Goal: Information Seeking & Learning: Learn about a topic

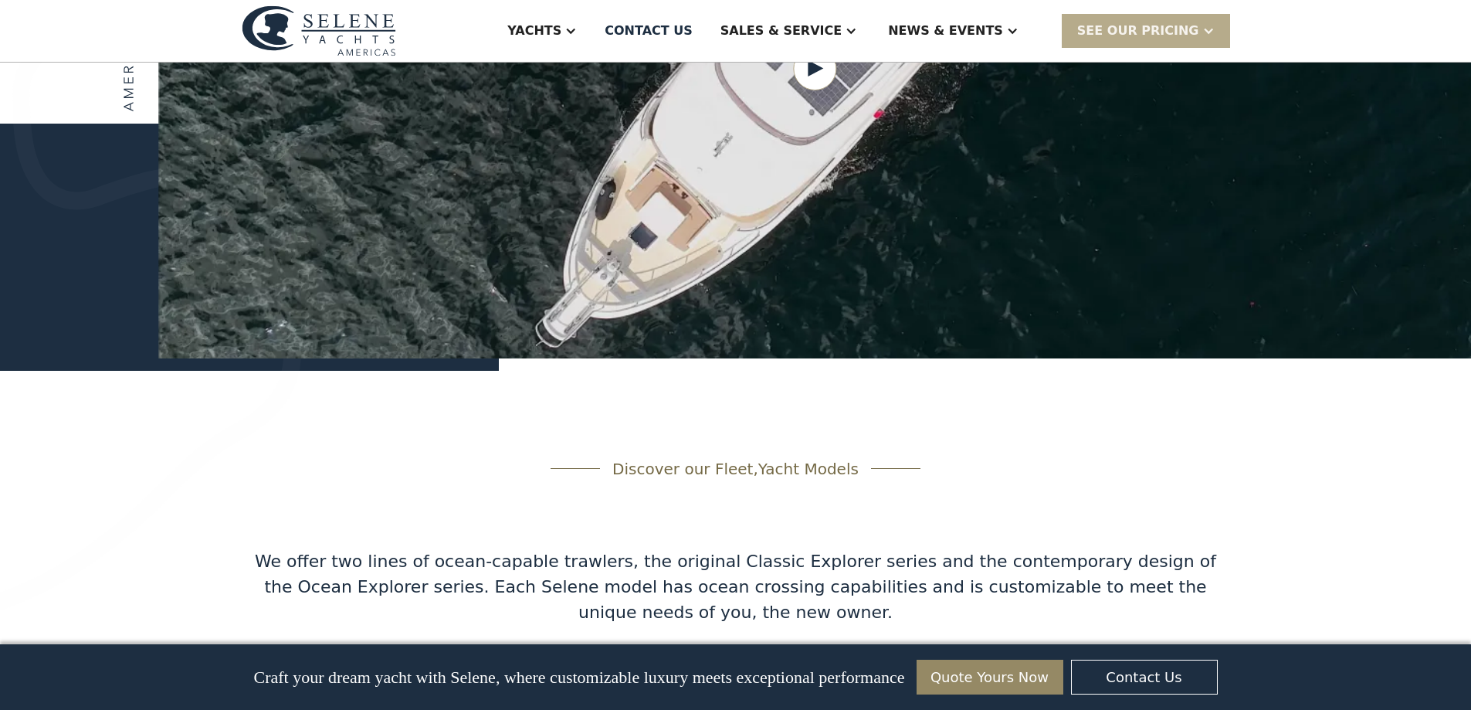
scroll to position [1776, 0]
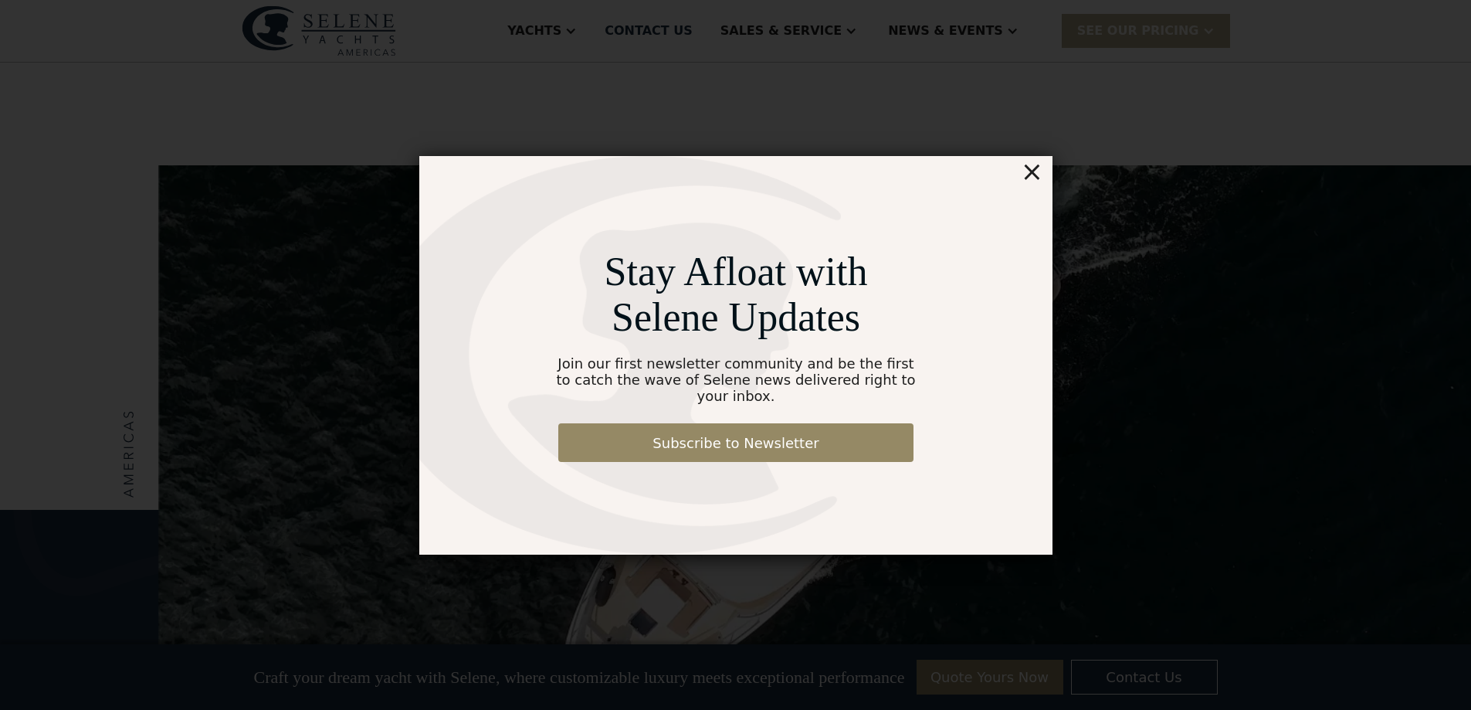
click at [1040, 178] on div "×" at bounding box center [1031, 171] width 22 height 31
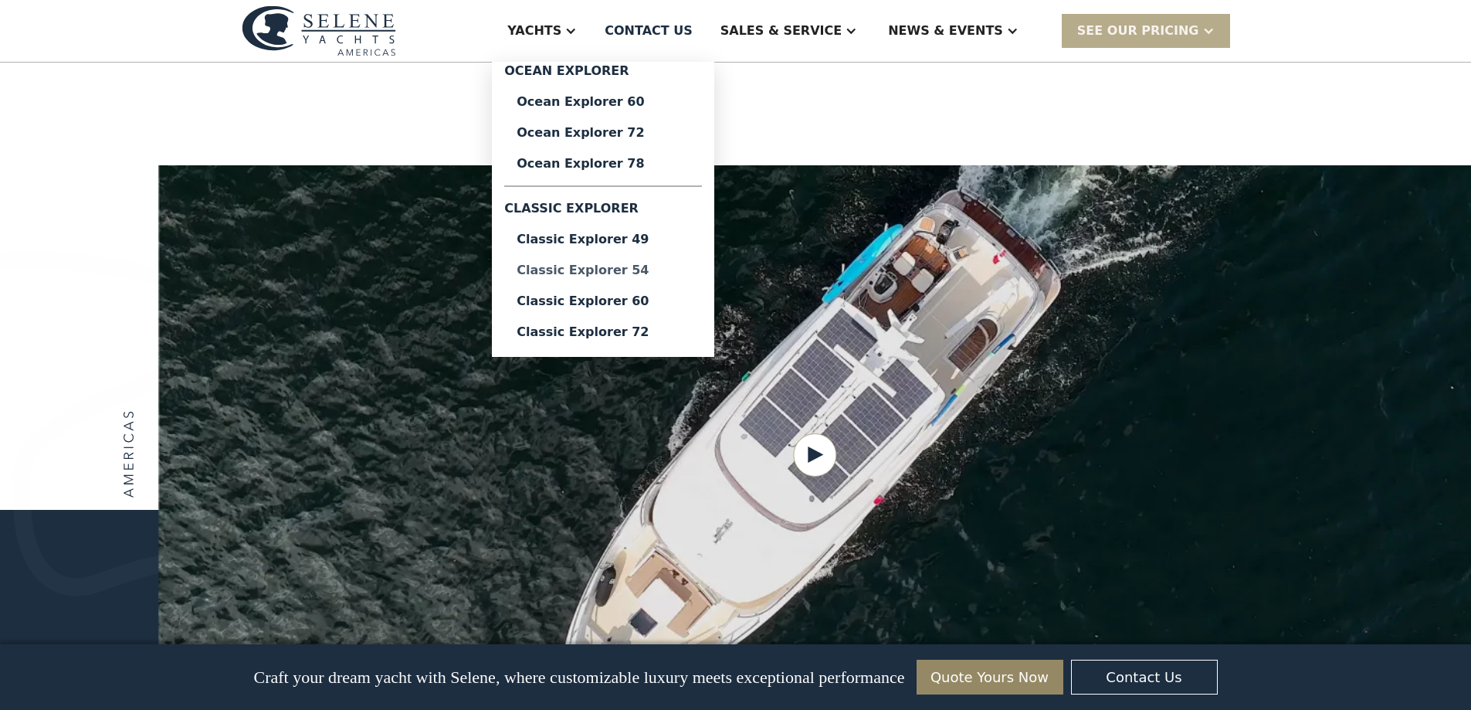
click at [669, 276] on div "Classic Explorer 54" at bounding box center [603, 270] width 173 height 12
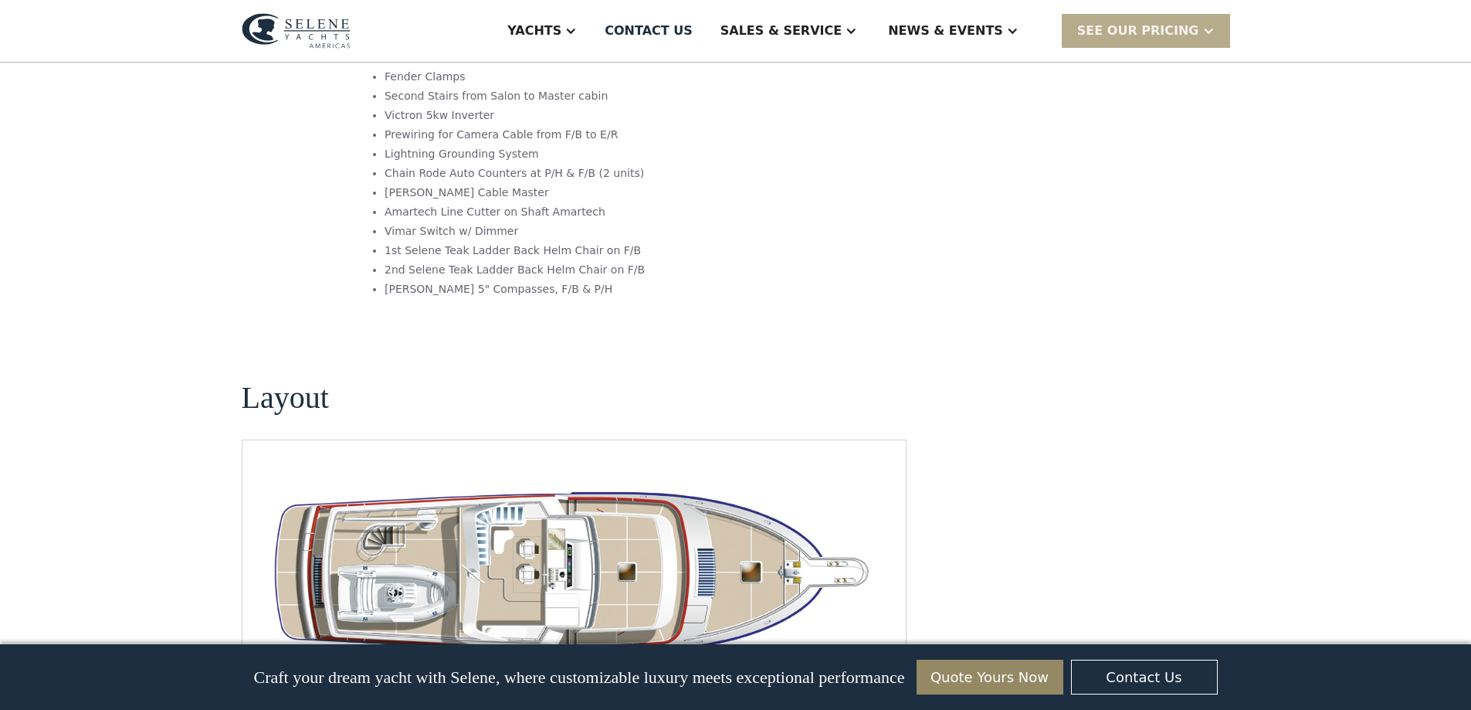
scroll to position [2779, 0]
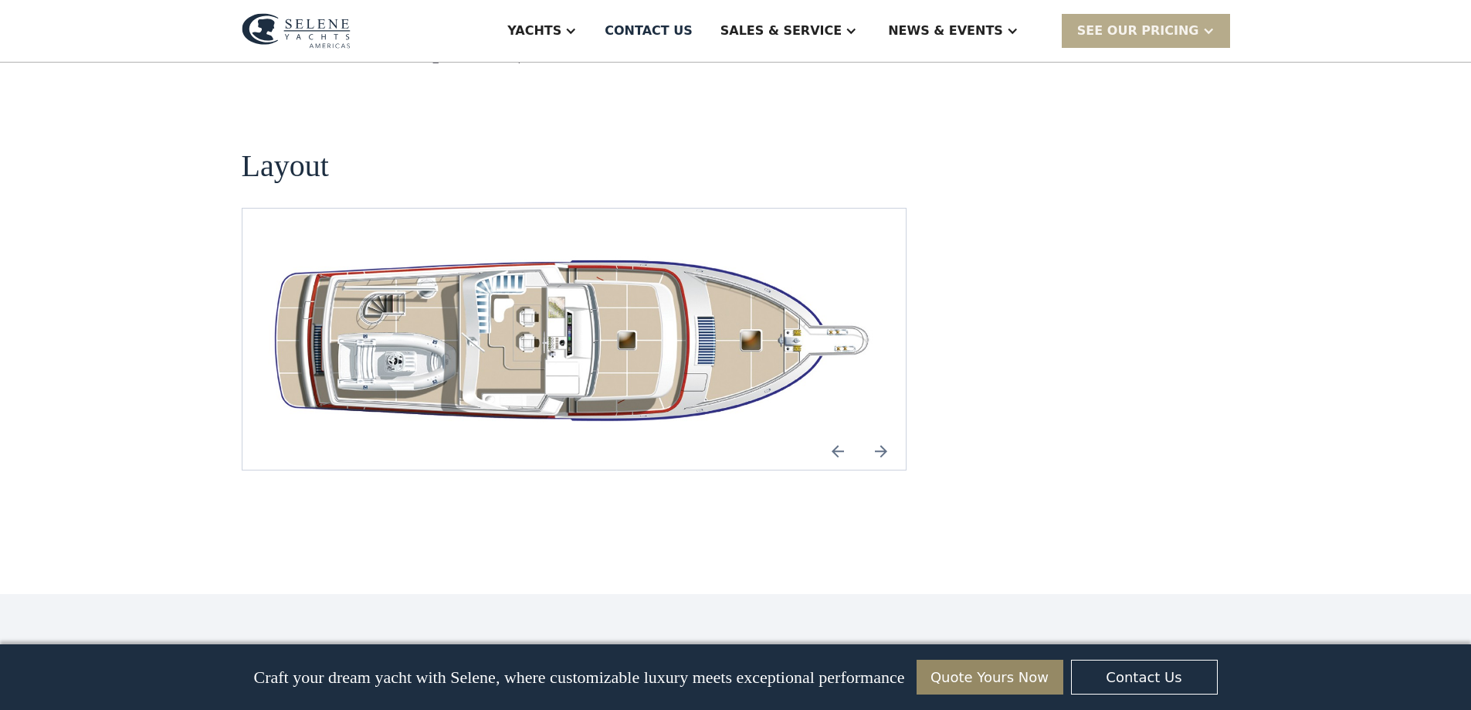
click at [879, 432] on img at bounding box center [880, 450] width 37 height 37
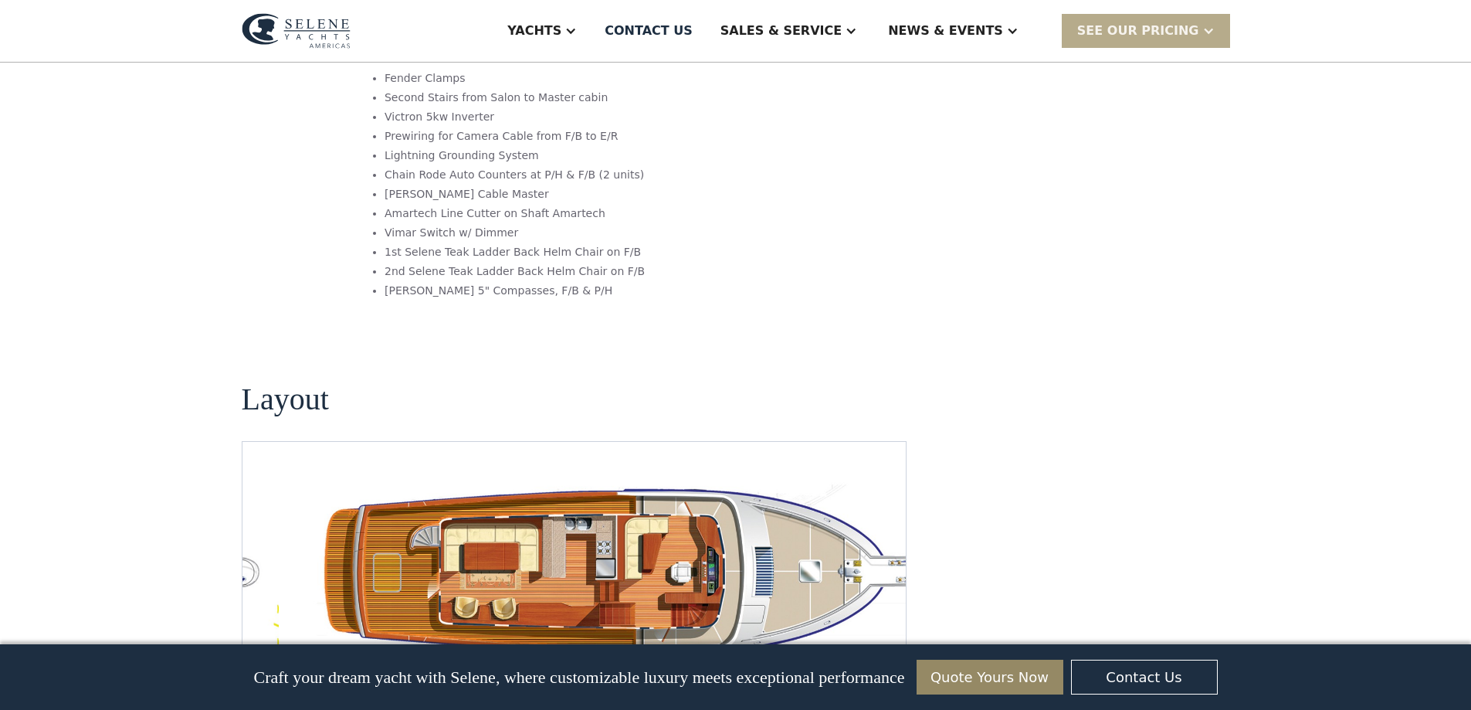
scroll to position [2702, 0]
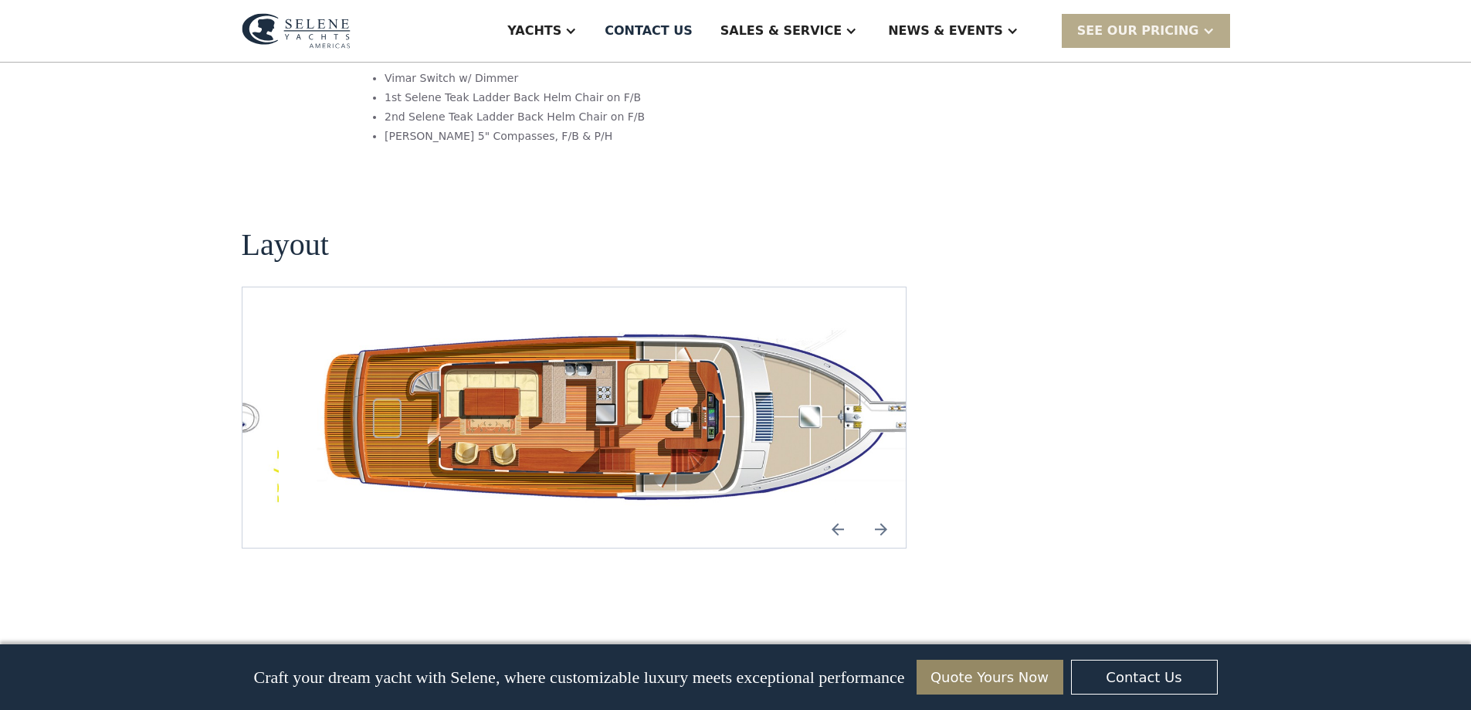
click at [884, 510] on img "Next slide" at bounding box center [880, 528] width 37 height 37
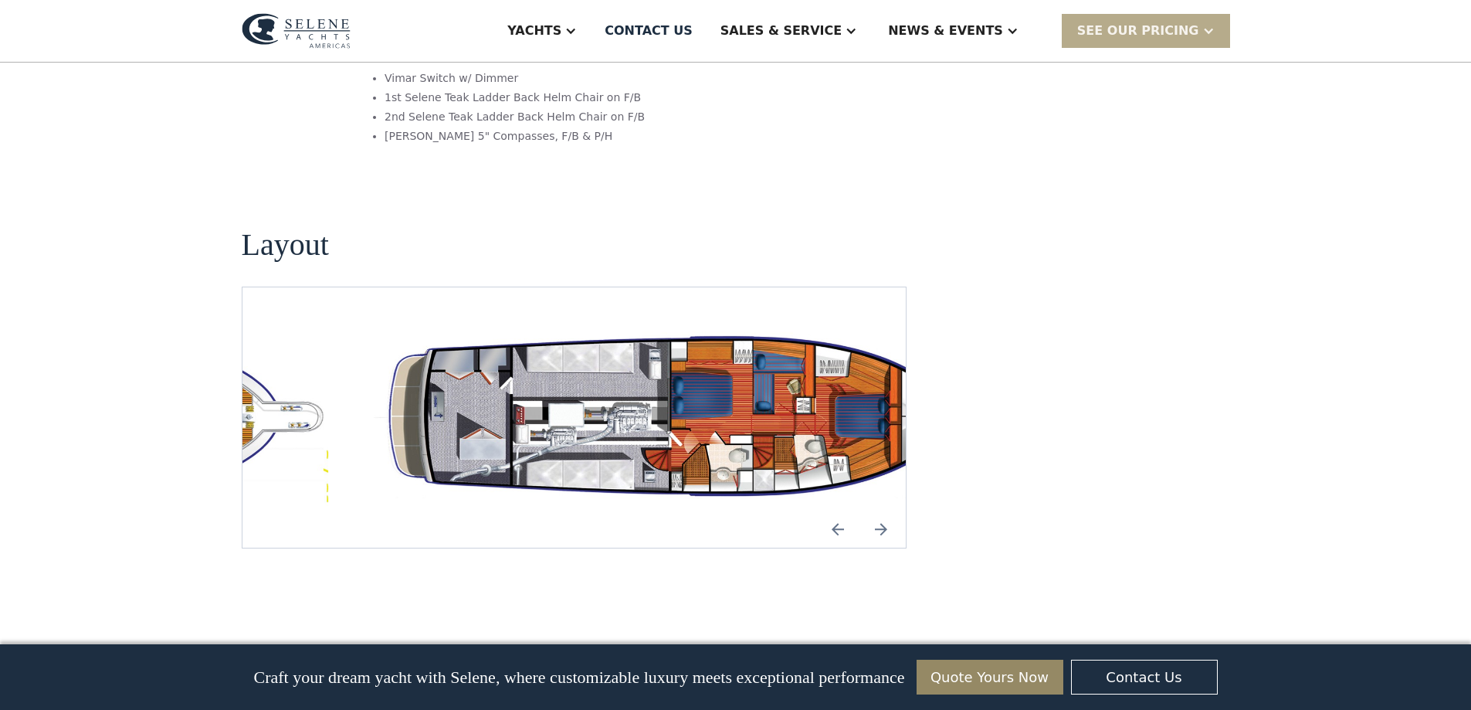
click at [884, 510] on img "Next slide" at bounding box center [880, 528] width 37 height 37
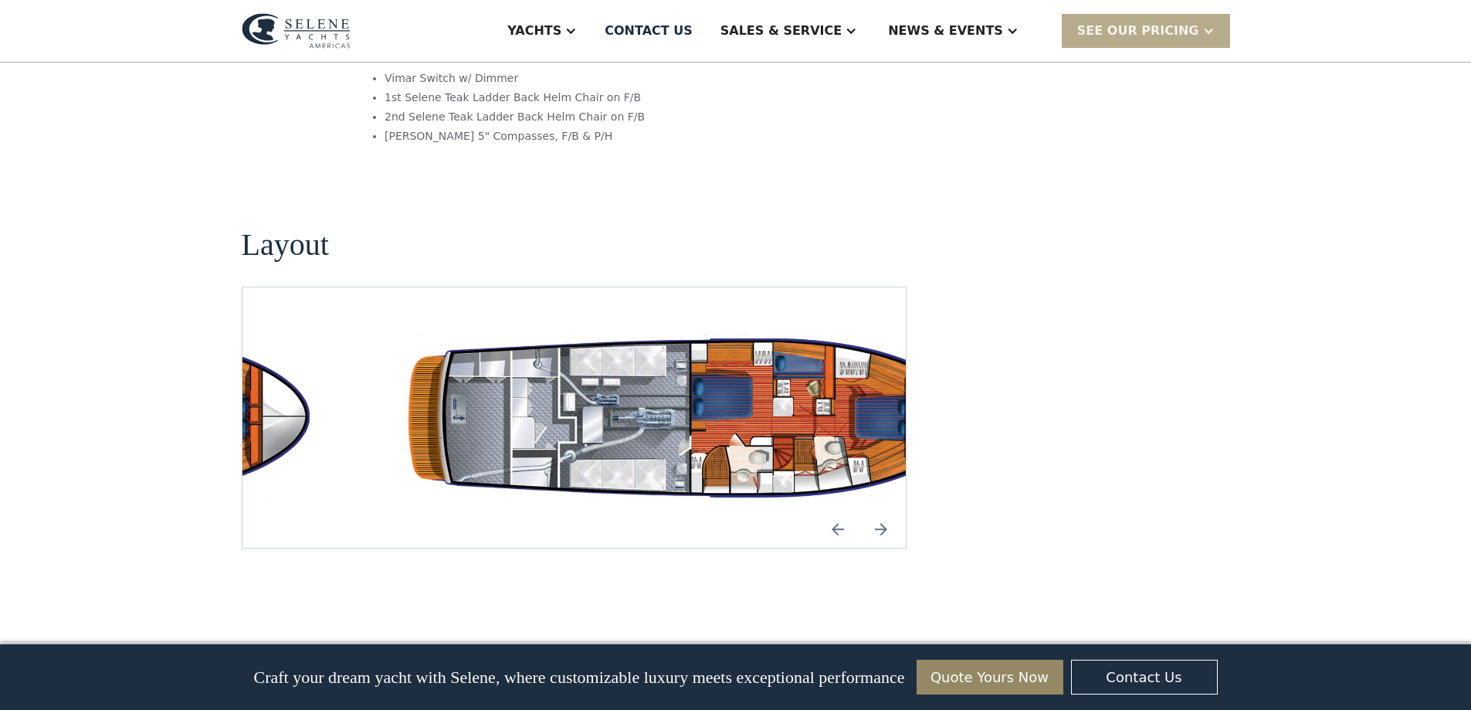
click at [884, 510] on img "Next slide" at bounding box center [880, 528] width 37 height 37
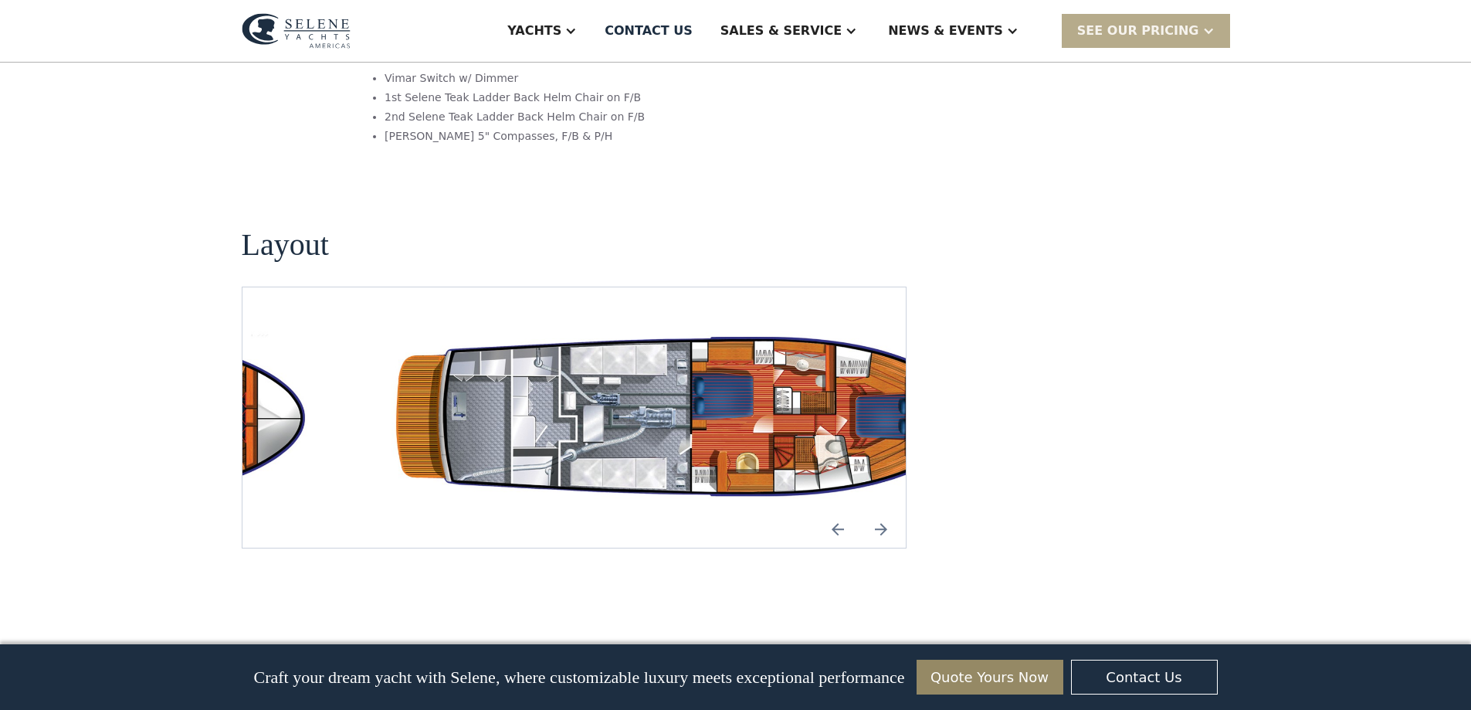
click at [884, 510] on img "Next slide" at bounding box center [880, 528] width 37 height 37
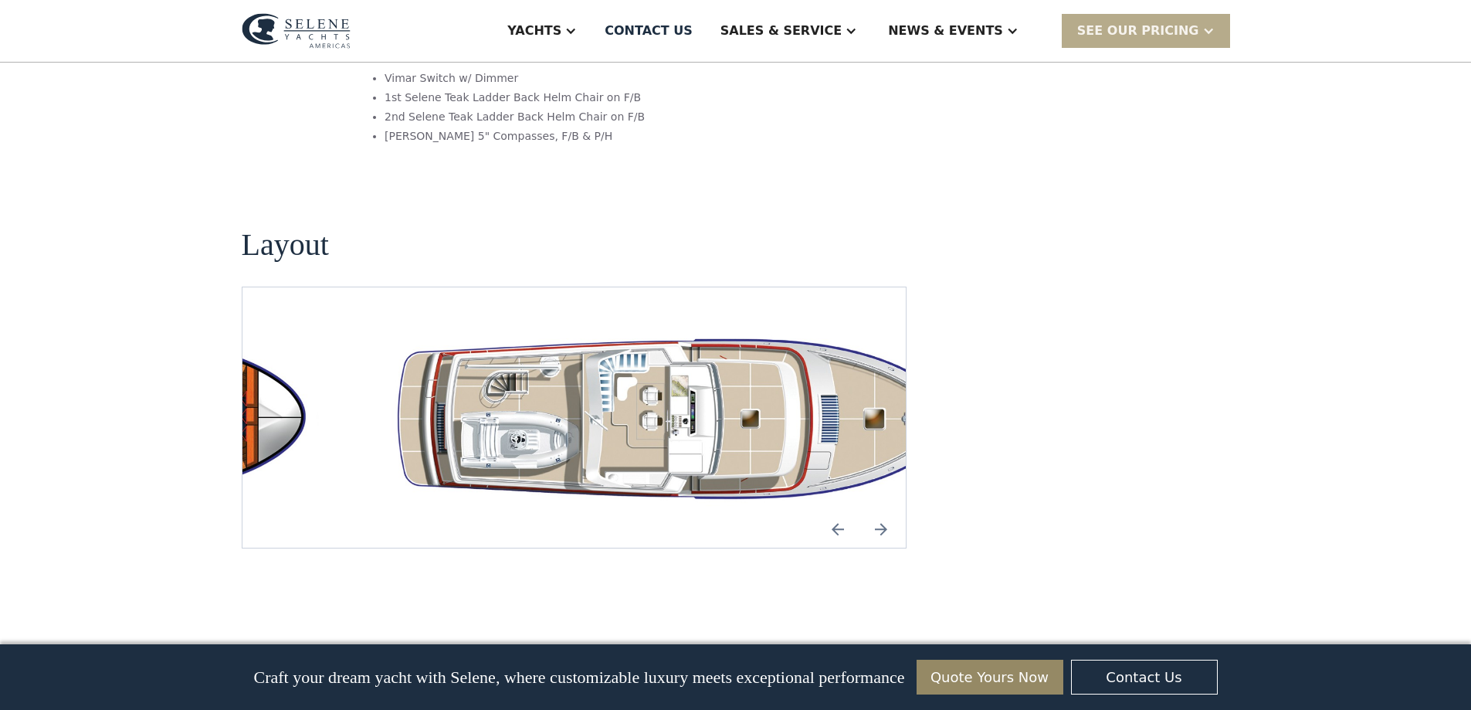
click at [884, 510] on img "Next slide" at bounding box center [880, 528] width 37 height 37
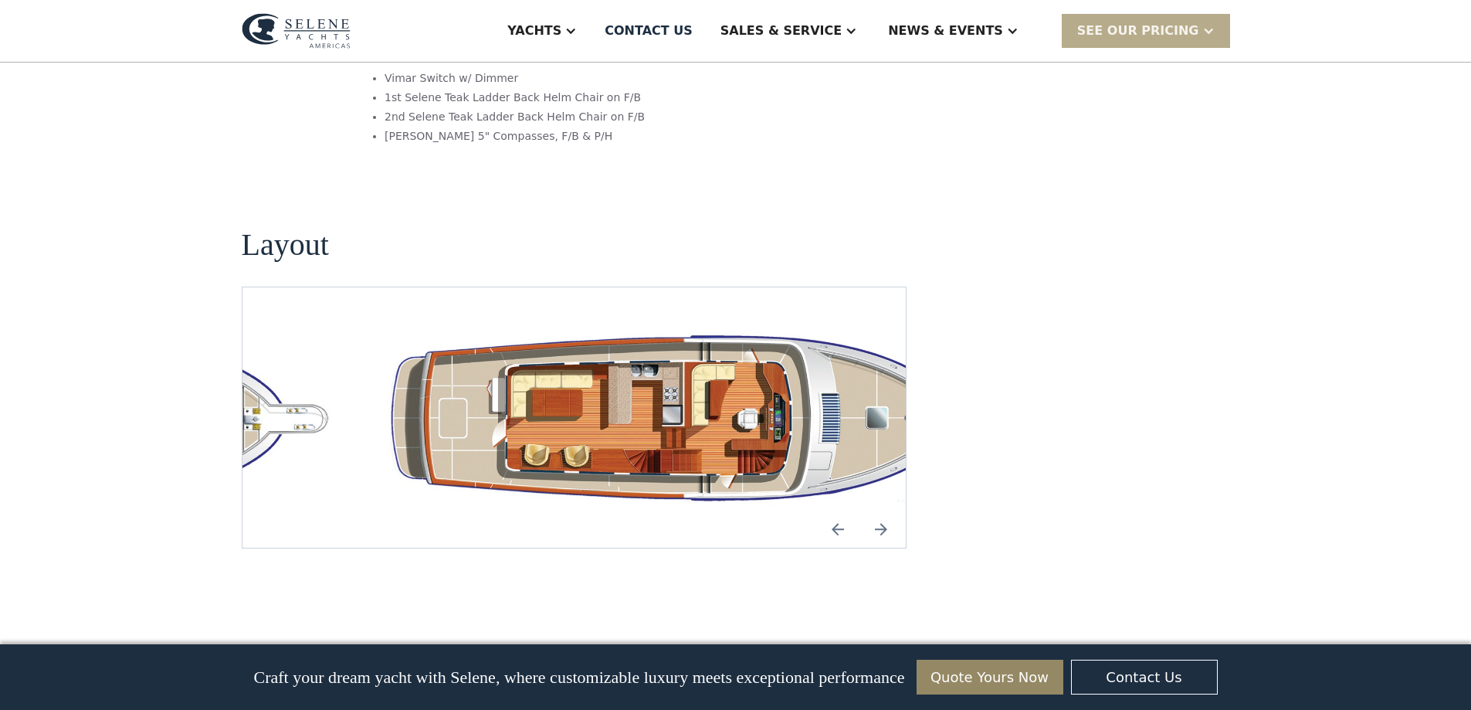
click at [884, 510] on img "Next slide" at bounding box center [880, 528] width 37 height 37
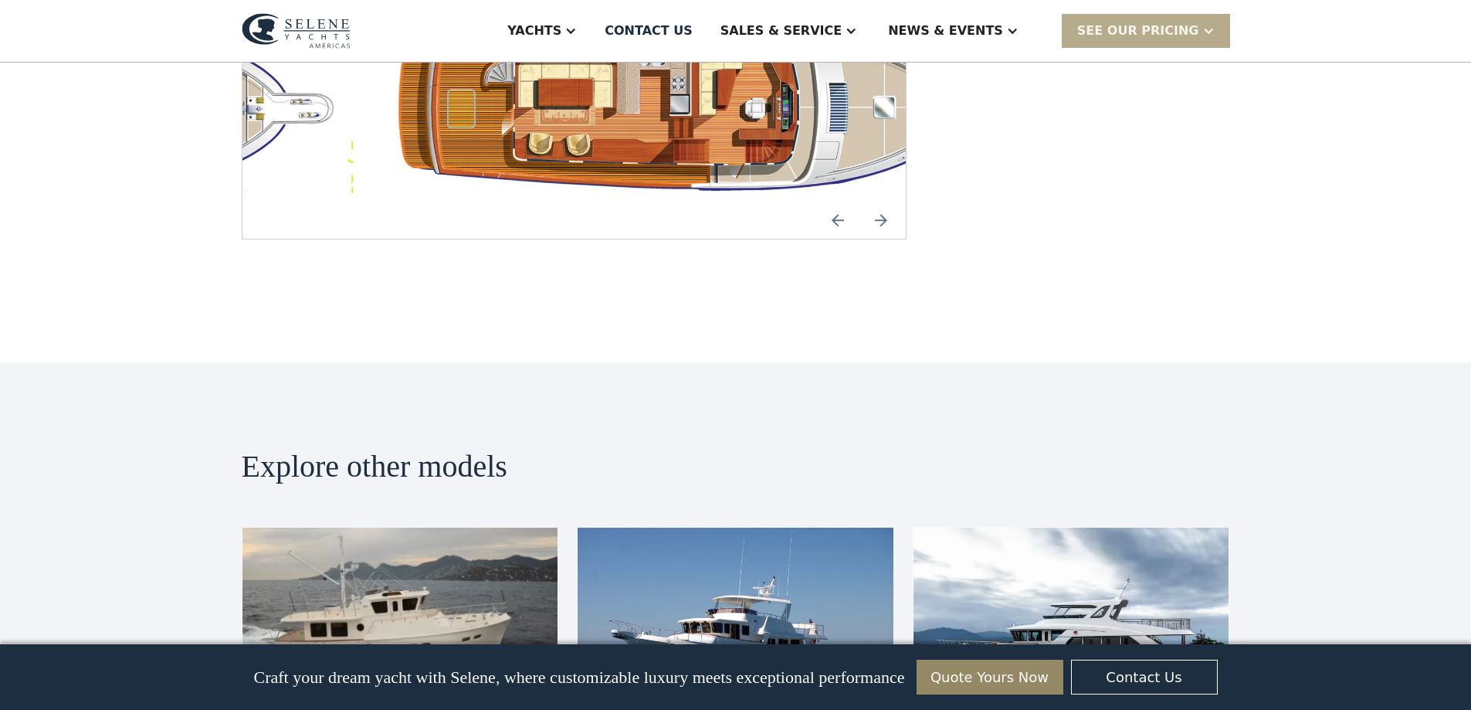
scroll to position [3242, 0]
